Goal: Information Seeking & Learning: Learn about a topic

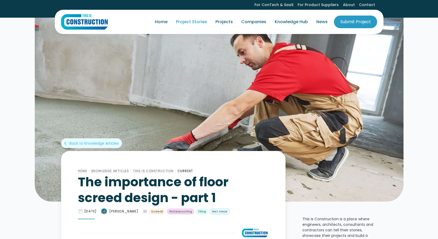
click at [188, 22] on link "Project Stories" at bounding box center [192, 21] width 40 height 15
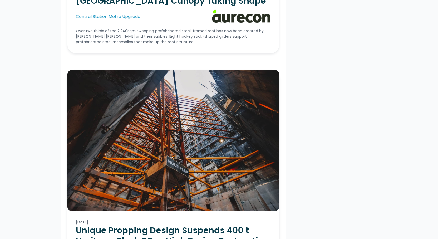
scroll to position [2082, 0]
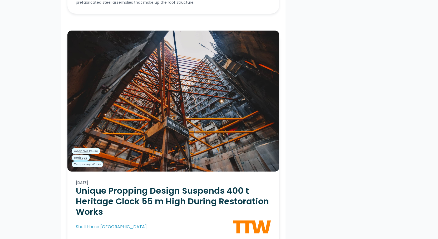
click at [94, 224] on div "Shell House [GEOGRAPHIC_DATA]" at bounding box center [111, 227] width 71 height 6
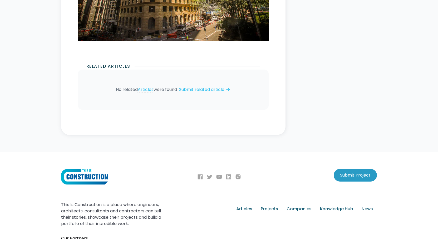
scroll to position [5586, 0]
